Goal: Book appointment/travel/reservation

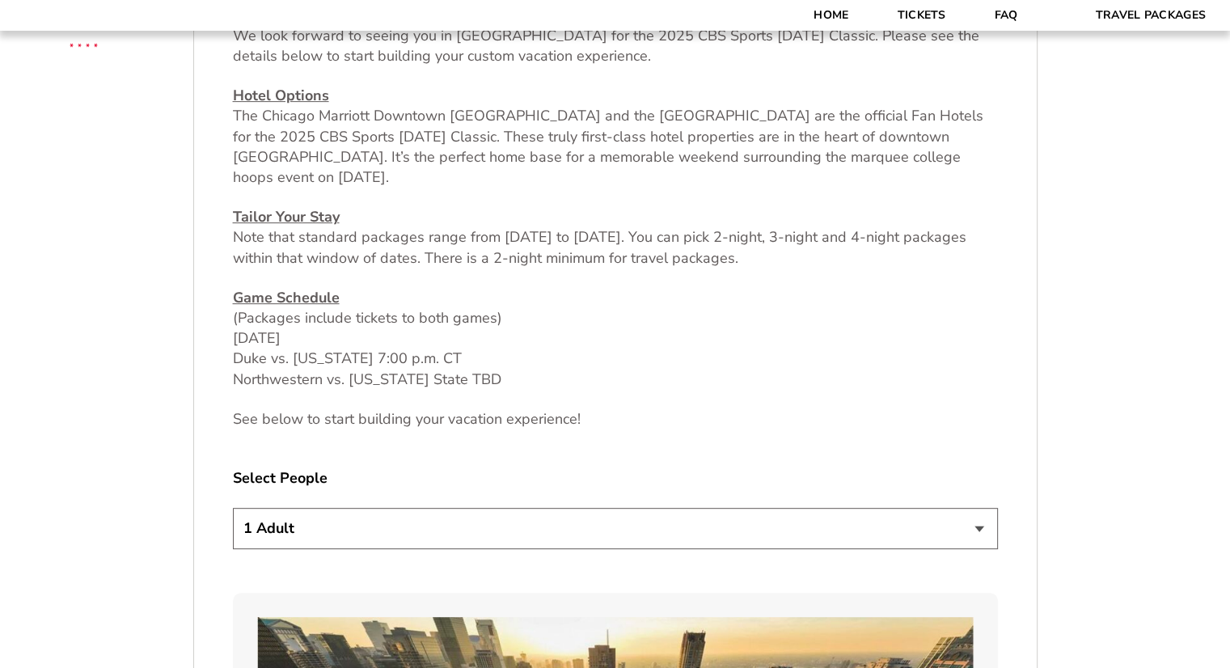
scroll to position [809, 0]
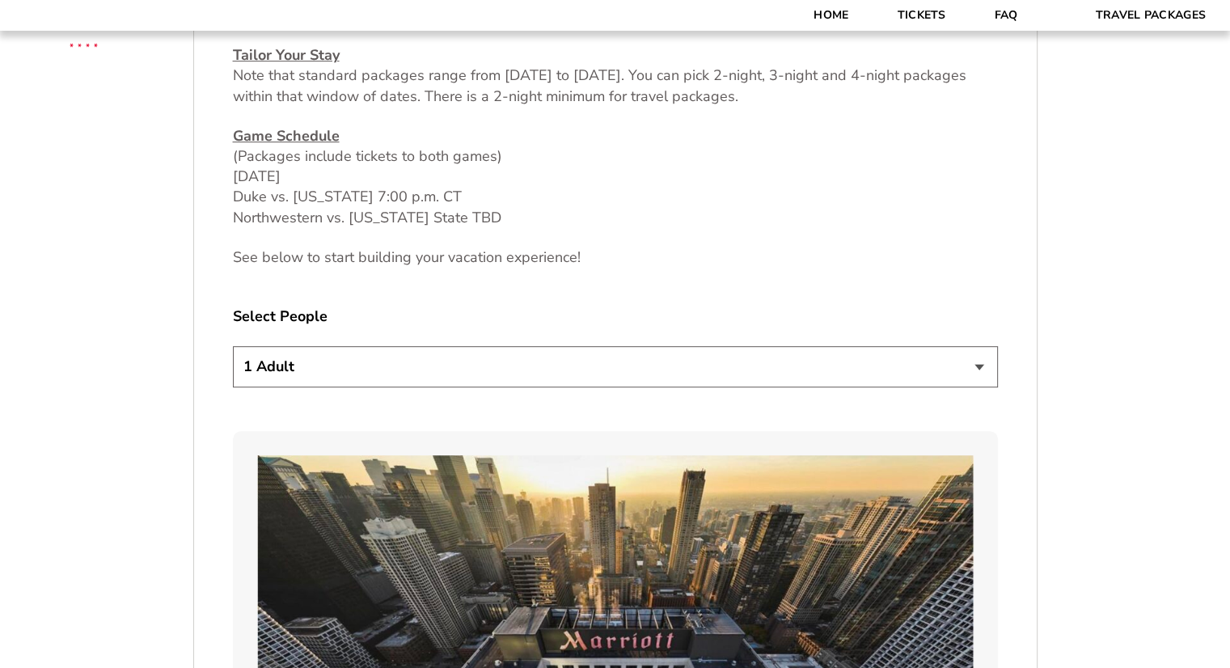
click at [557, 380] on select "1 Adult 2 Adults 3 Adults 4 Adults 2 Adults + 1 Child 2 Adults + 2 Children 2 A…" at bounding box center [615, 366] width 765 height 41
select select "2 Adults"
click at [233, 346] on select "1 Adult 2 Adults 3 Adults 4 Adults 2 Adults + 1 Child 2 Adults + 2 Children 2 A…" at bounding box center [615, 366] width 765 height 41
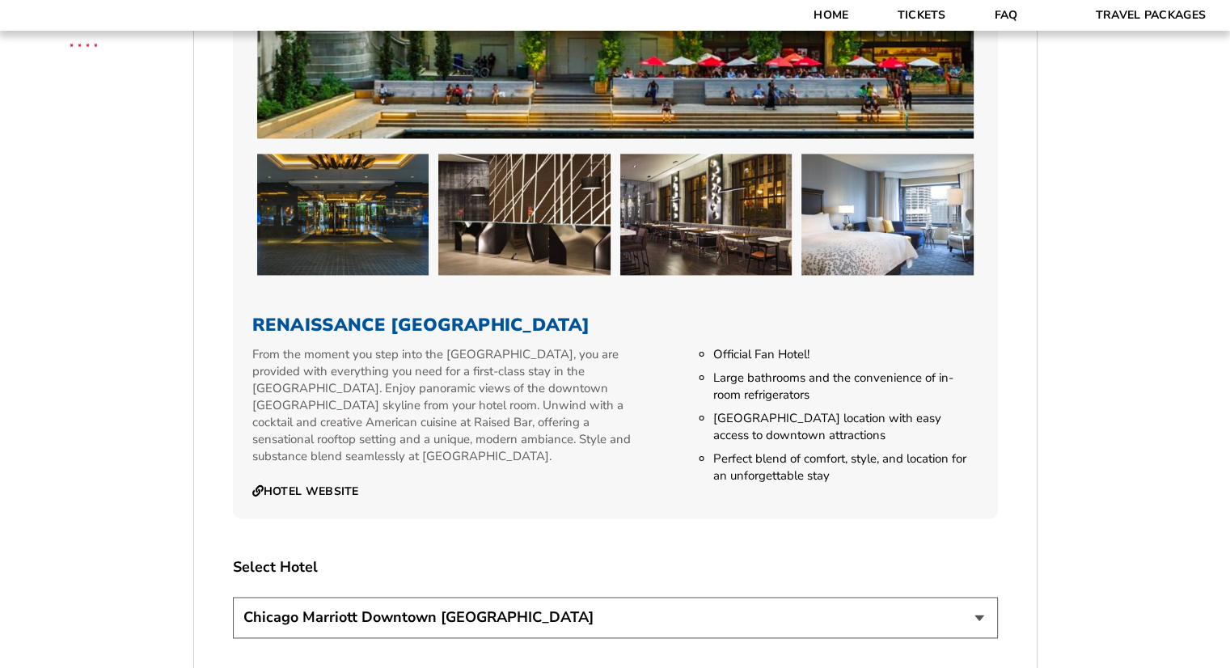
scroll to position [2668, 0]
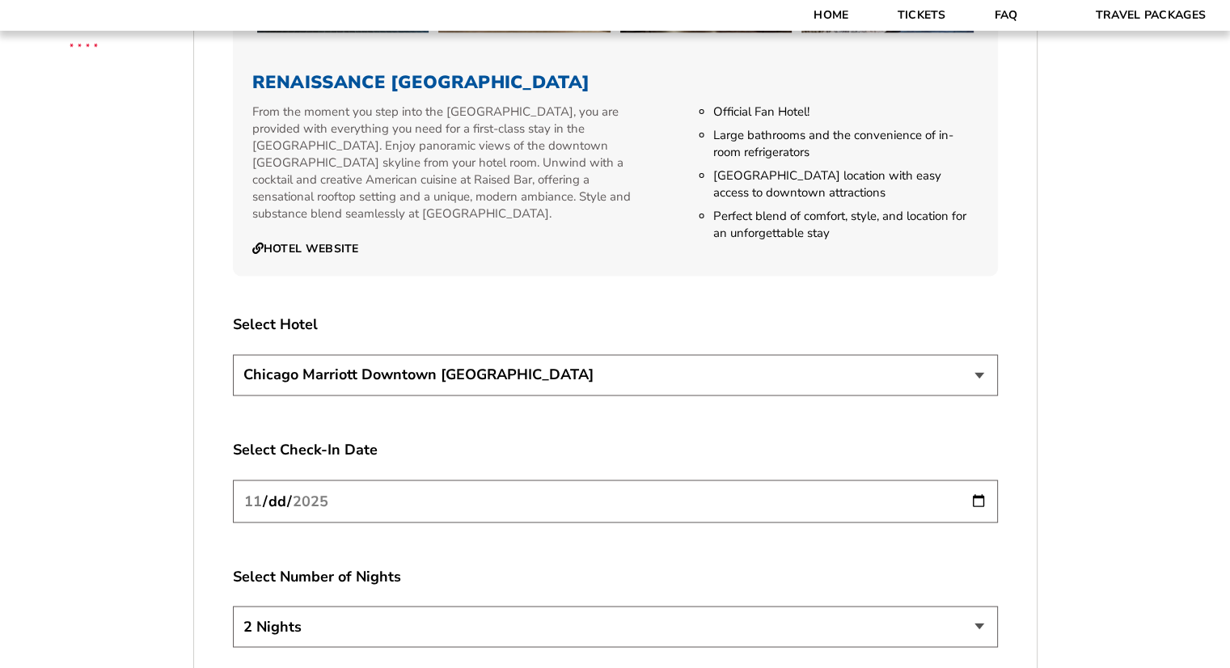
click at [561, 369] on select "[GEOGRAPHIC_DATA] [GEOGRAPHIC_DATA]" at bounding box center [615, 374] width 765 height 41
select select "21326"
click at [233, 354] on select "[GEOGRAPHIC_DATA] [GEOGRAPHIC_DATA]" at bounding box center [615, 374] width 765 height 41
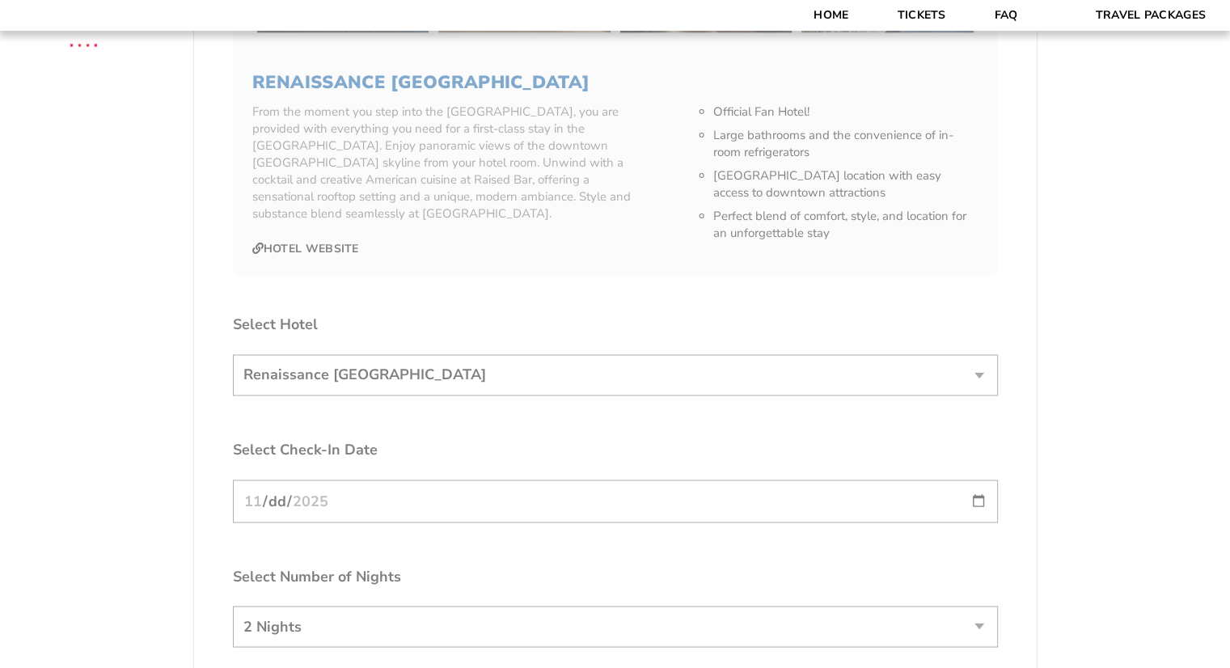
scroll to position [2911, 0]
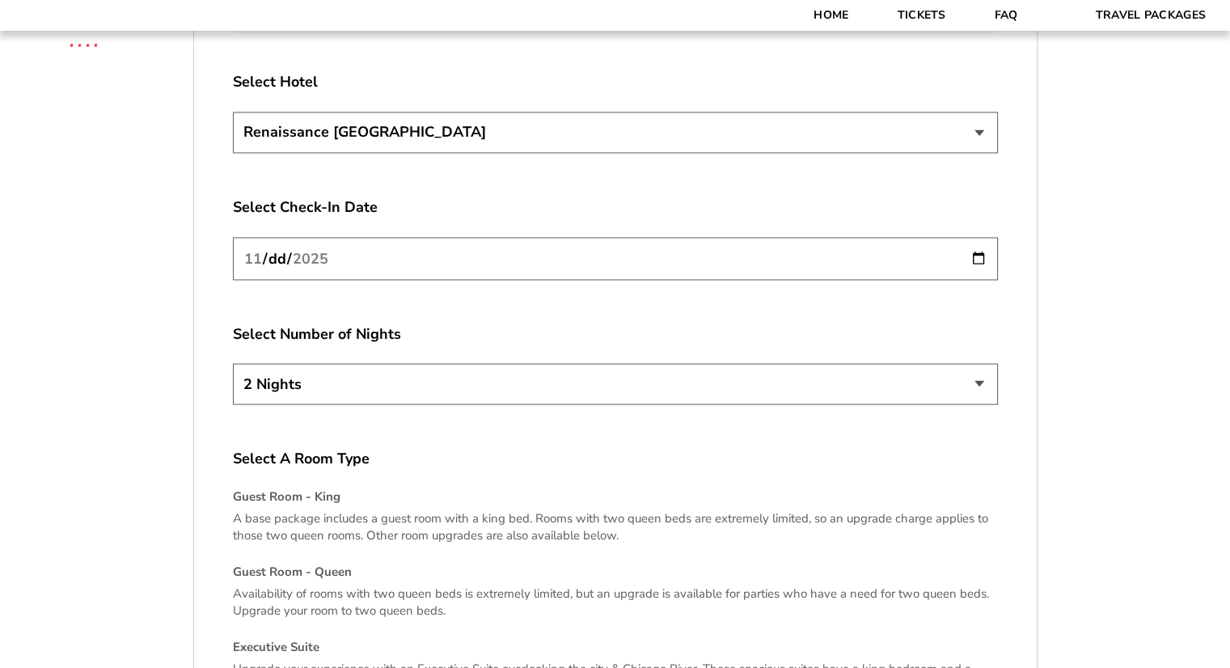
click at [490, 246] on input "[DATE]" at bounding box center [615, 258] width 765 height 43
click at [493, 237] on input "[DATE]" at bounding box center [615, 258] width 765 height 43
click at [983, 237] on input "[DATE]" at bounding box center [615, 258] width 765 height 43
click at [980, 237] on input "[DATE]" at bounding box center [615, 258] width 765 height 43
type input "[DATE]"
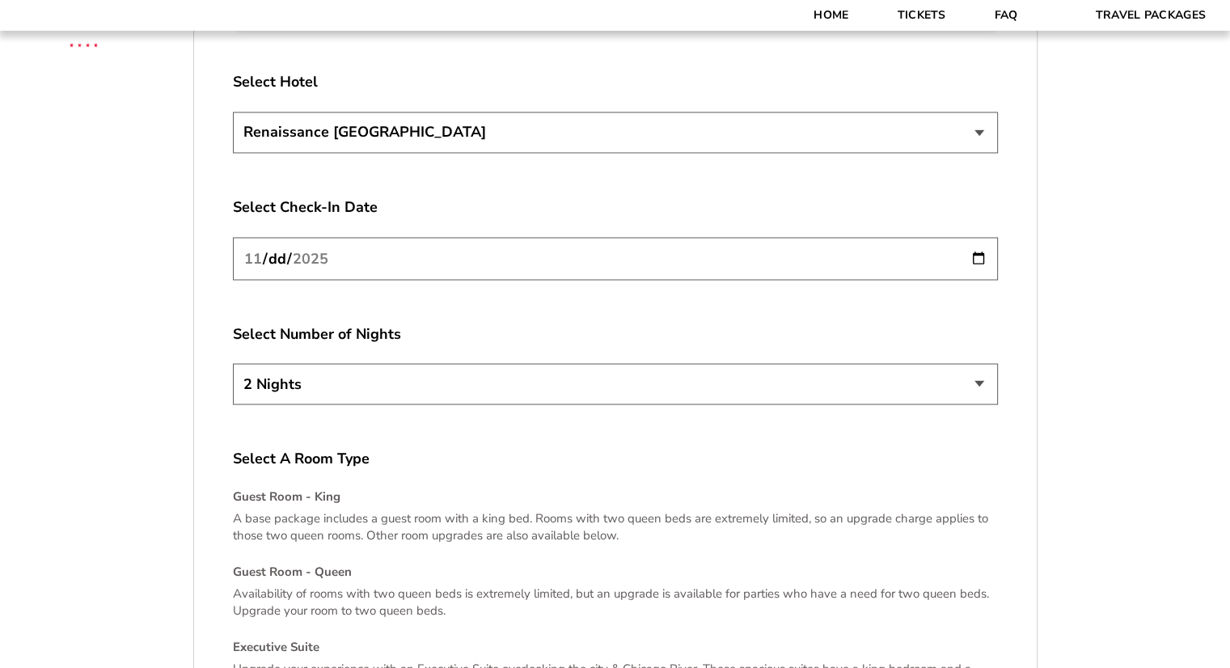
click at [493, 448] on label "Select A Room Type" at bounding box center [615, 458] width 765 height 20
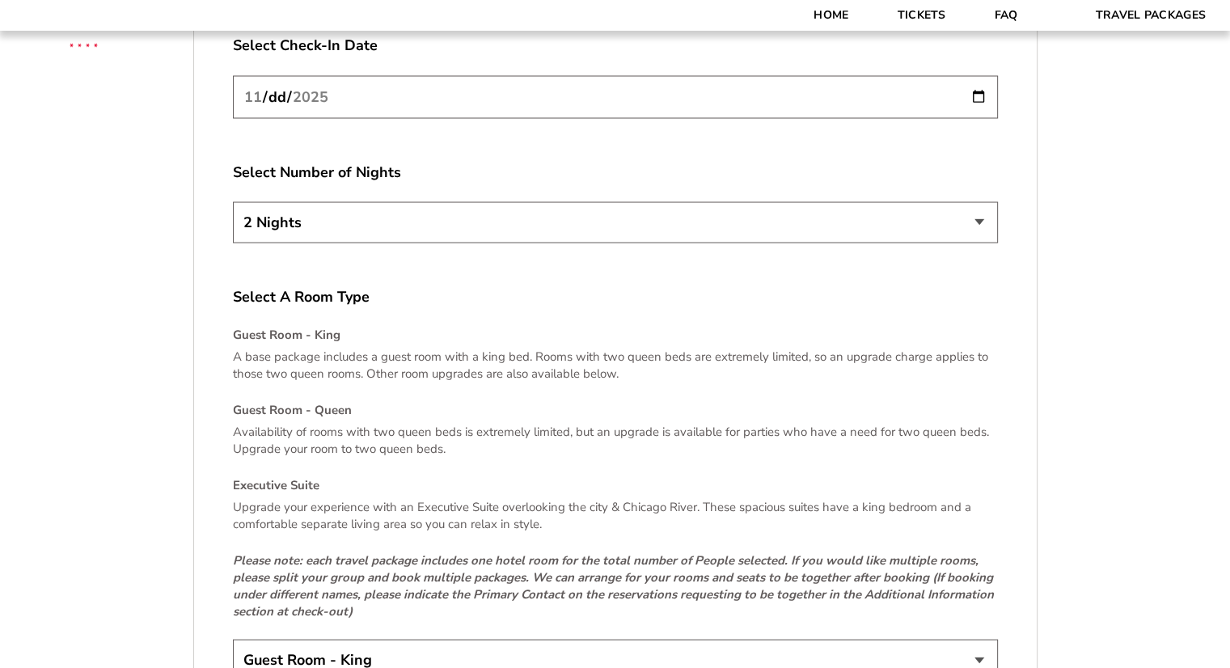
scroll to position [3154, 0]
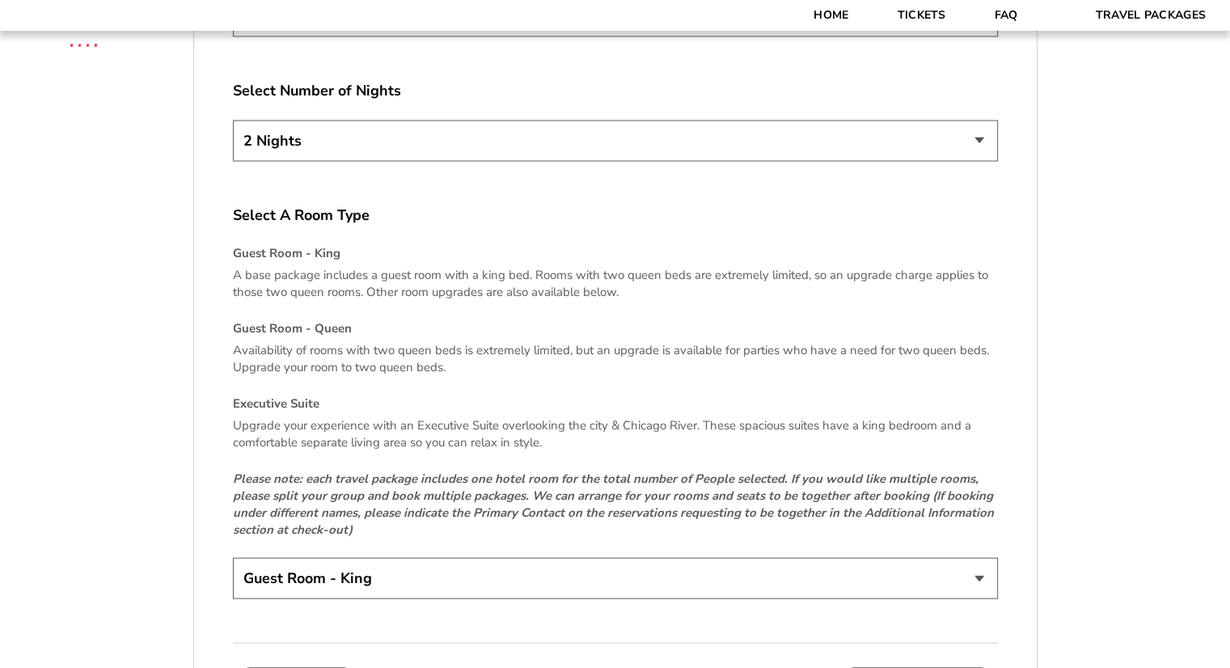
click at [488, 558] on select "Guest Room - King Guest Room - Queen (+$95 per night) Executive Suite (+$315 pe…" at bounding box center [615, 578] width 765 height 41
click at [540, 429] on p "Upgrade your experience with an Executive Suite overlooking the city & Chicago …" at bounding box center [615, 434] width 765 height 34
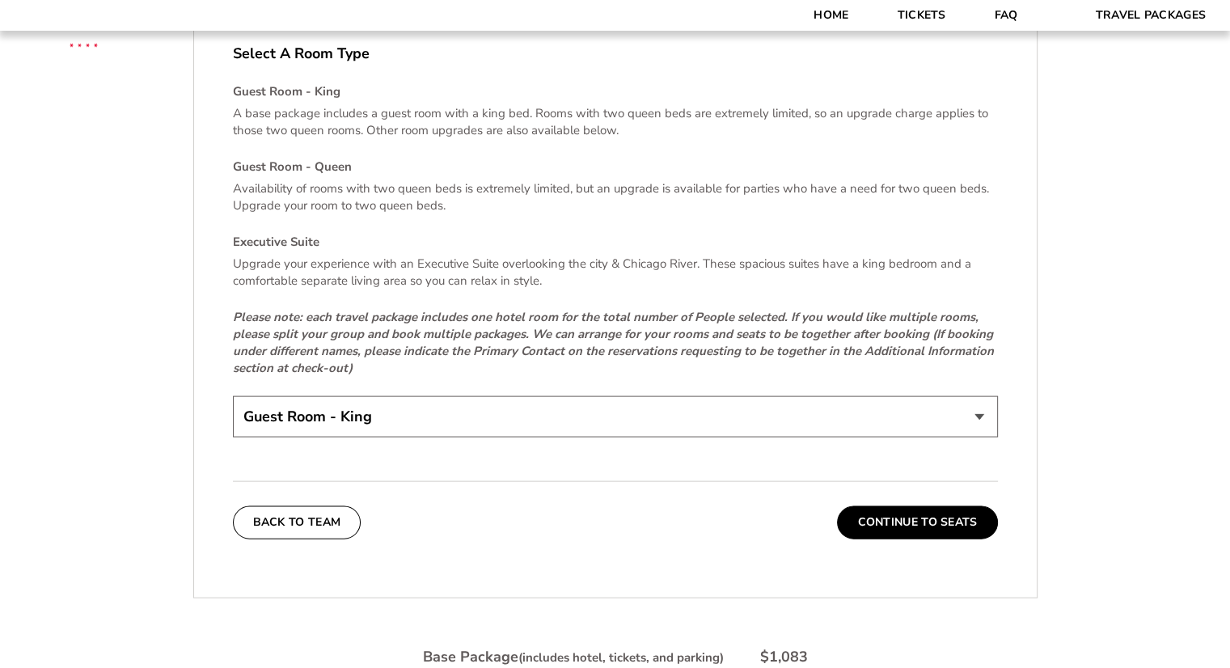
scroll to position [3396, 0]
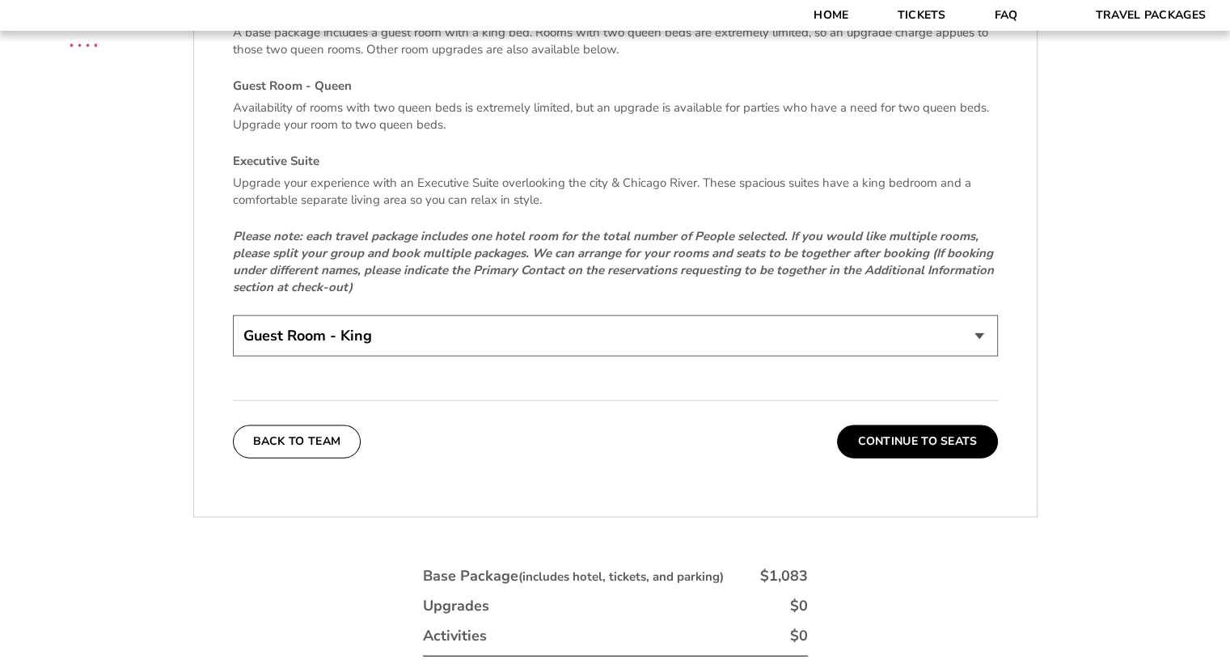
click at [482, 315] on select "Guest Room - King Guest Room - Queen (+$95 per night) Executive Suite (+$315 pe…" at bounding box center [615, 335] width 765 height 41
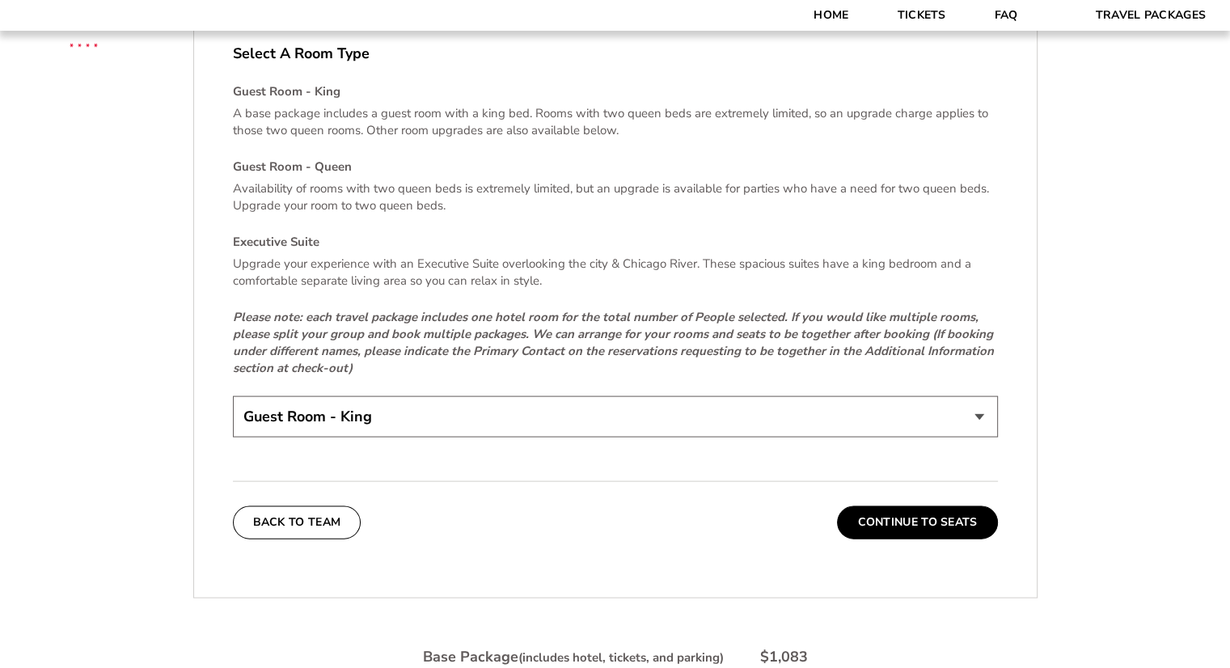
click at [505, 399] on select "Guest Room - King Guest Room - Queen (+$95 per night) Executive Suite (+$315 pe…" at bounding box center [615, 416] width 765 height 41
click at [909, 506] on button "Continue To Seats" at bounding box center [917, 522] width 160 height 32
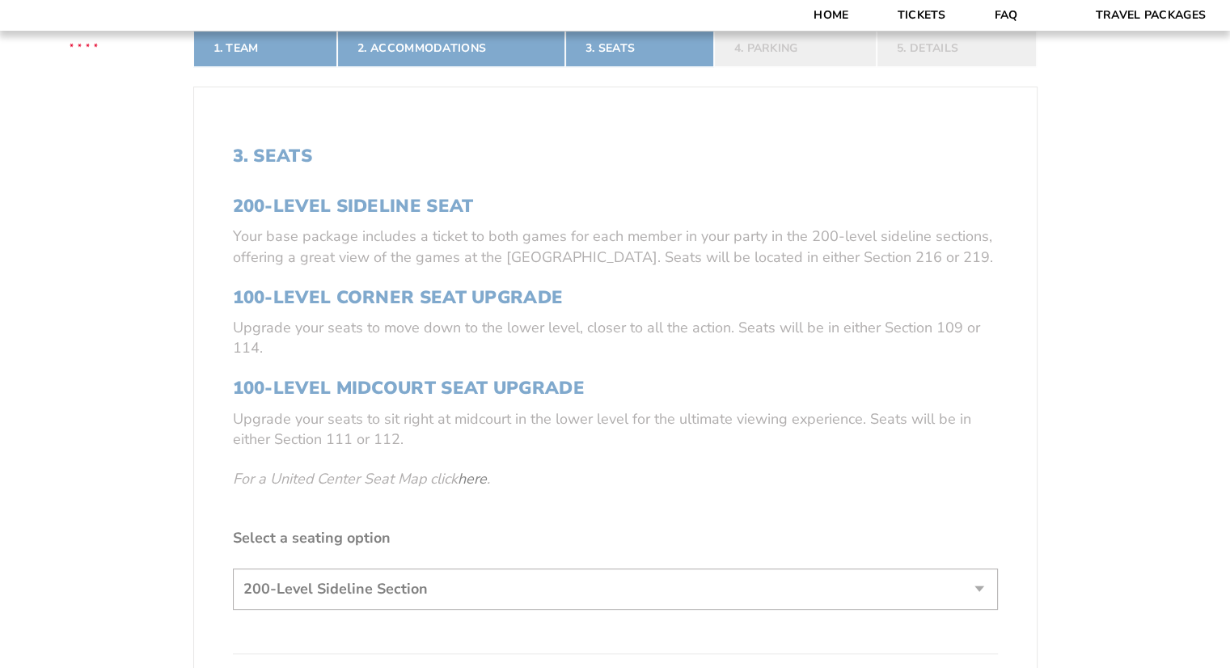
scroll to position [558, 0]
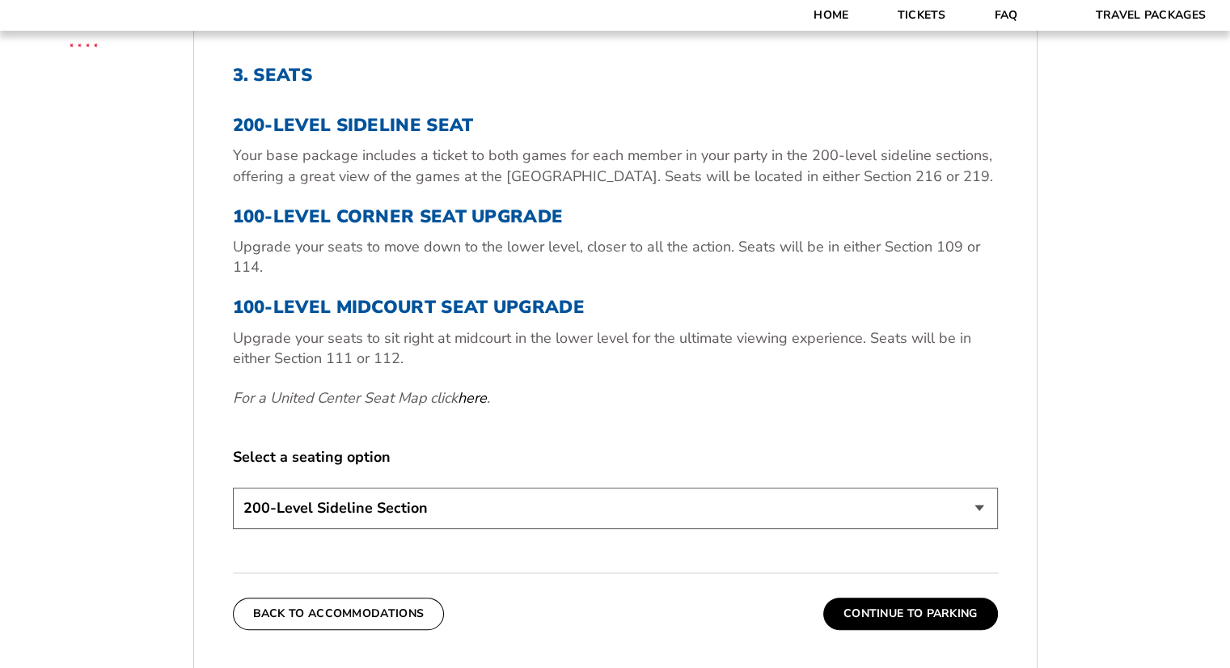
click at [456, 501] on select "200-Level Sideline Section 100-Level Corner Seat Upgrade (+$80 per person) 100-…" at bounding box center [615, 508] width 765 height 41
click at [233, 488] on select "200-Level Sideline Section 100-Level Corner Seat Upgrade (+$80 per person) 100-…" at bounding box center [615, 508] width 765 height 41
click at [854, 615] on button "Continue To Parking" at bounding box center [910, 614] width 175 height 32
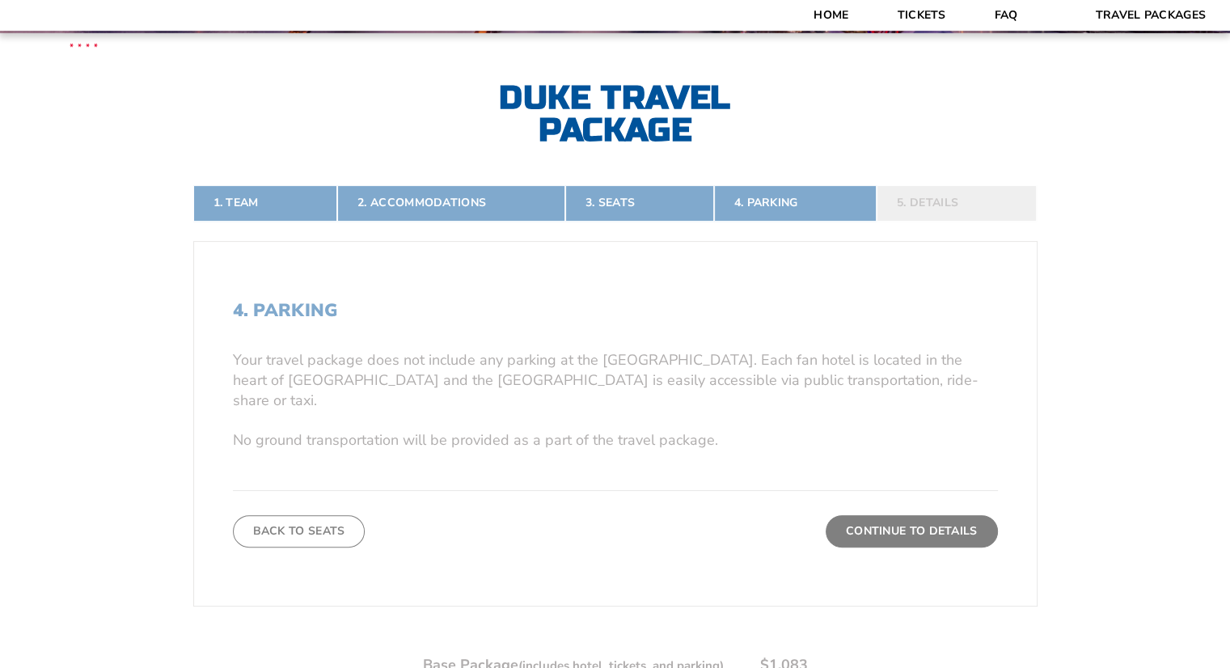
scroll to position [315, 0]
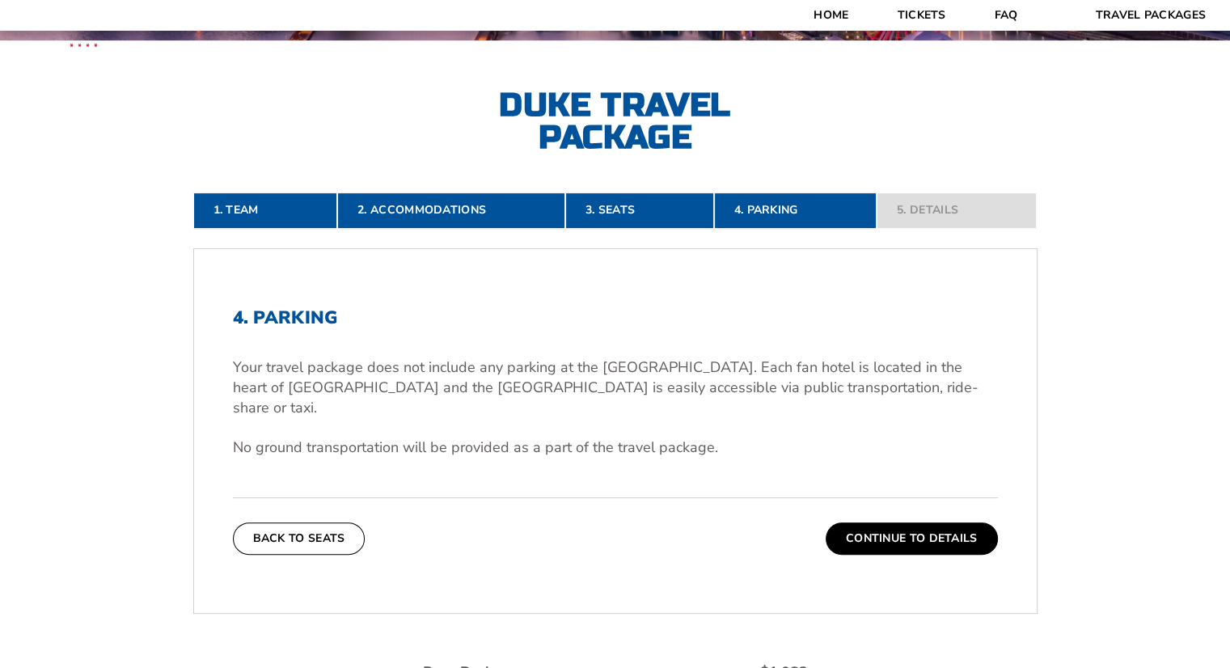
click at [873, 531] on button "Continue To Details" at bounding box center [912, 538] width 172 height 32
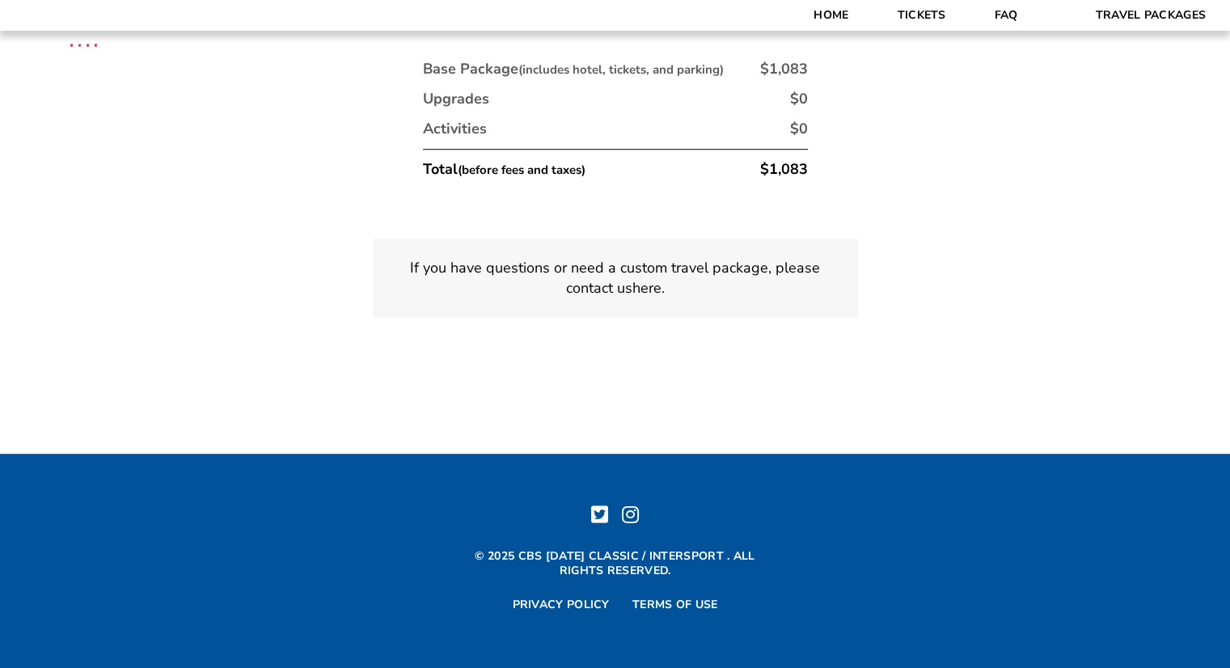
scroll to position [808, 0]
